Goal: Task Accomplishment & Management: Manage account settings

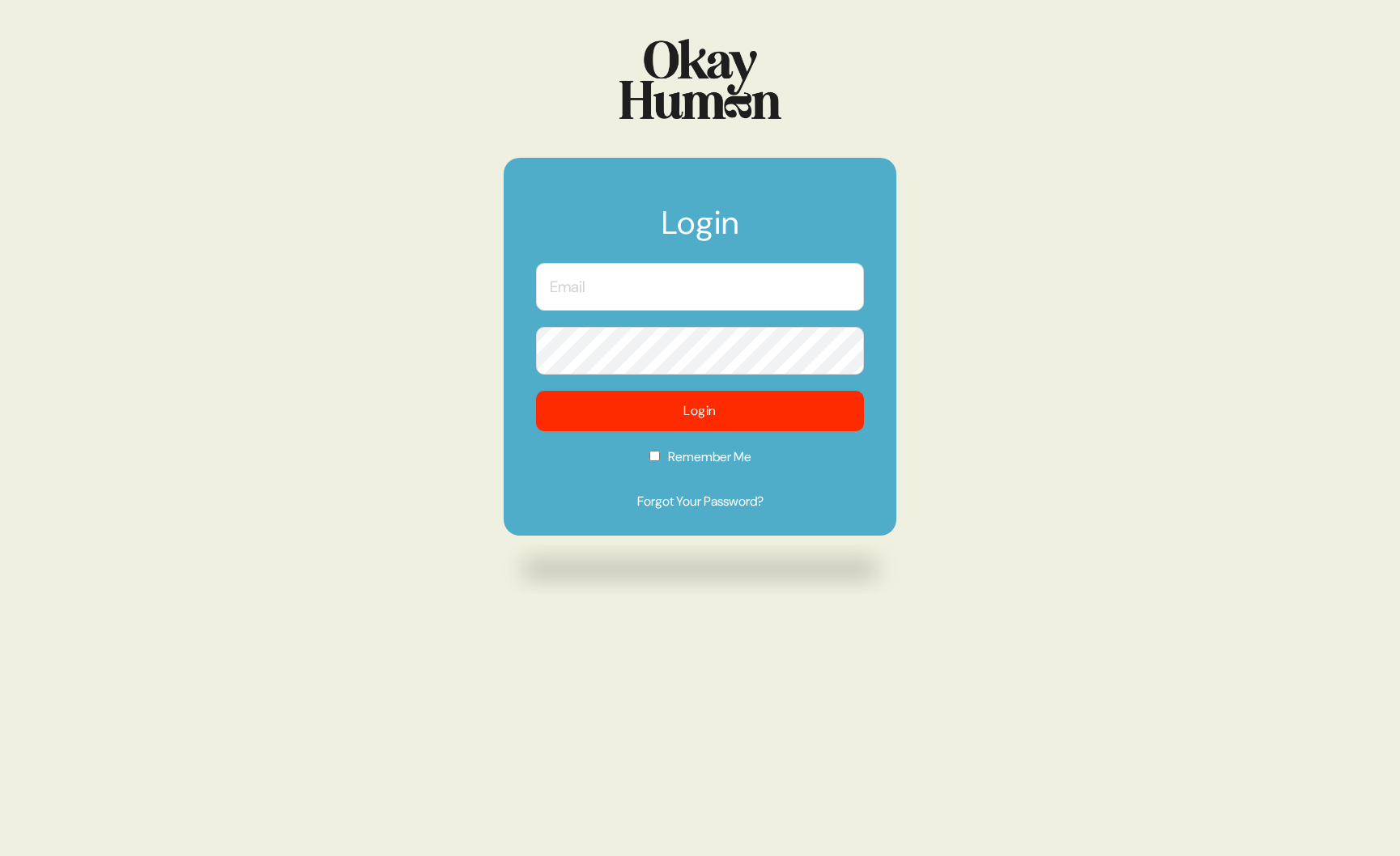
click at [607, 304] on input "text" at bounding box center [699, 286] width 328 height 48
click at [579, 287] on input "alexokayhuman." at bounding box center [699, 286] width 328 height 48
click at [686, 292] on input "[PERSON_NAME]." at bounding box center [699, 286] width 328 height 48
type input "[PERSON_NAME][EMAIL_ADDRESS][DOMAIN_NAME]"
click at [652, 458] on form "Login [PERSON_NAME][EMAIL_ADDRESS][DOMAIN_NAME] Login Remember Me Forgot Your P…" at bounding box center [699, 347] width 393 height 378
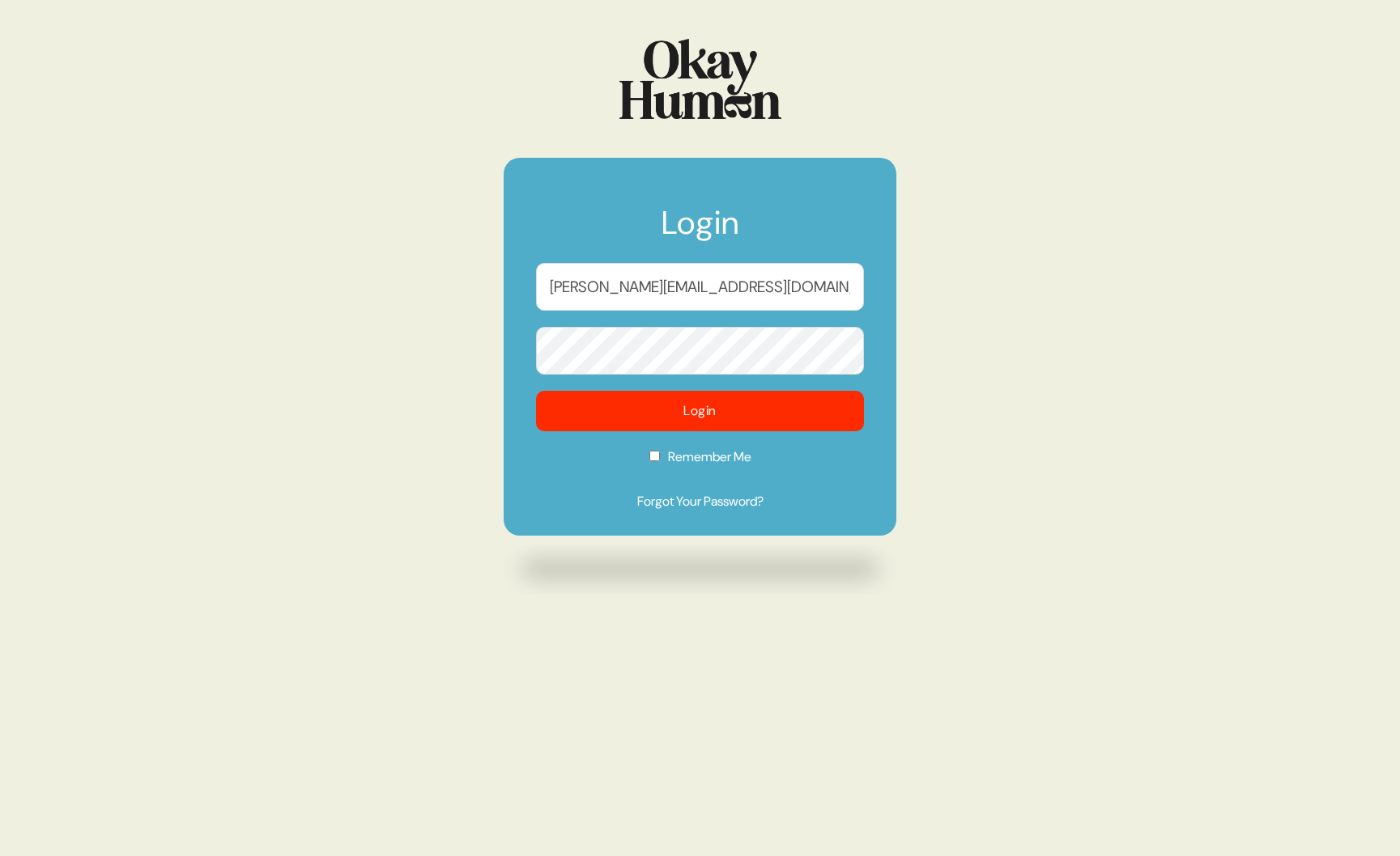
click at [653, 459] on input "Remember Me" at bounding box center [655, 456] width 11 height 11
checkbox input "true"
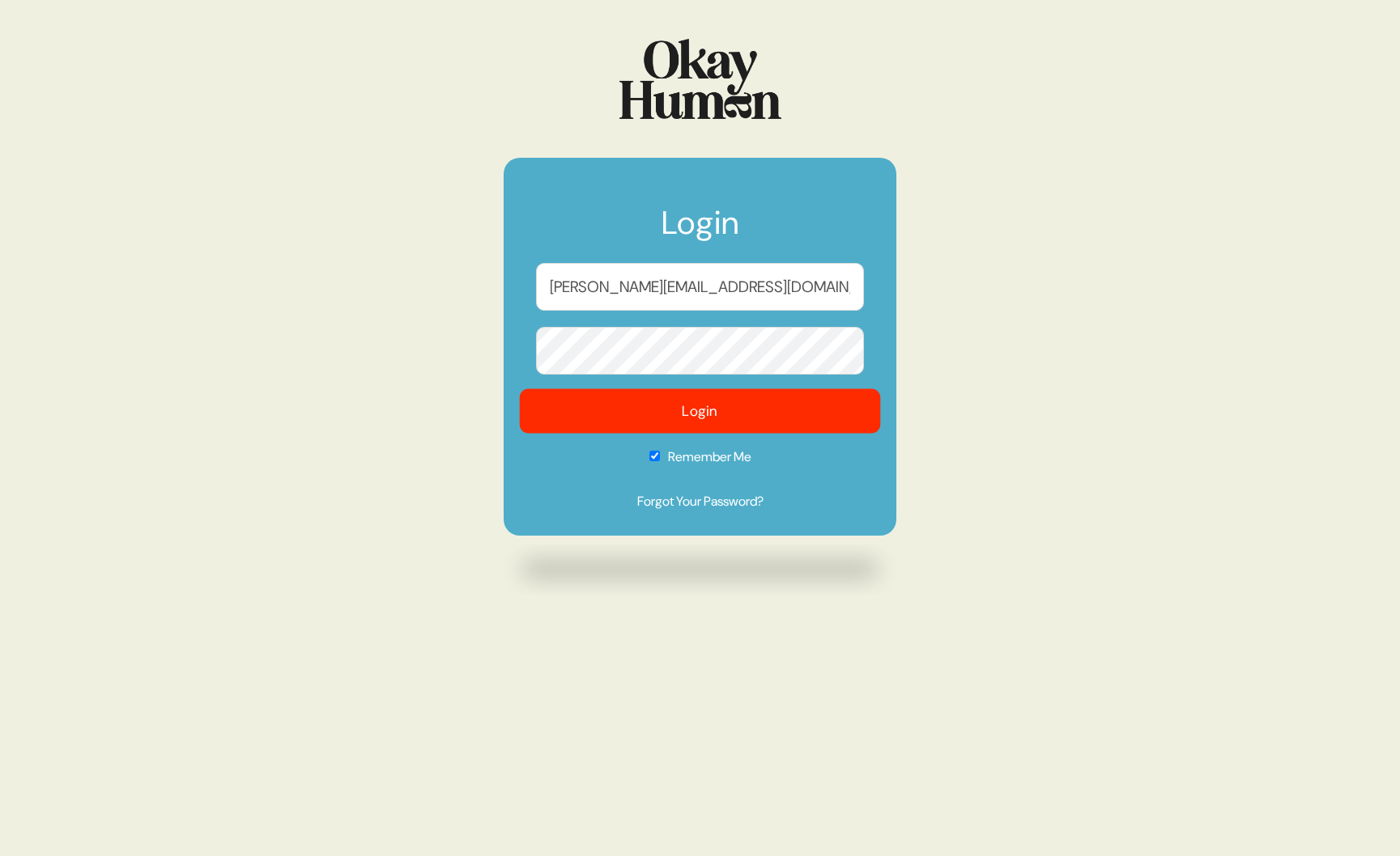
click at [705, 410] on button "Login" at bounding box center [700, 411] width 361 height 44
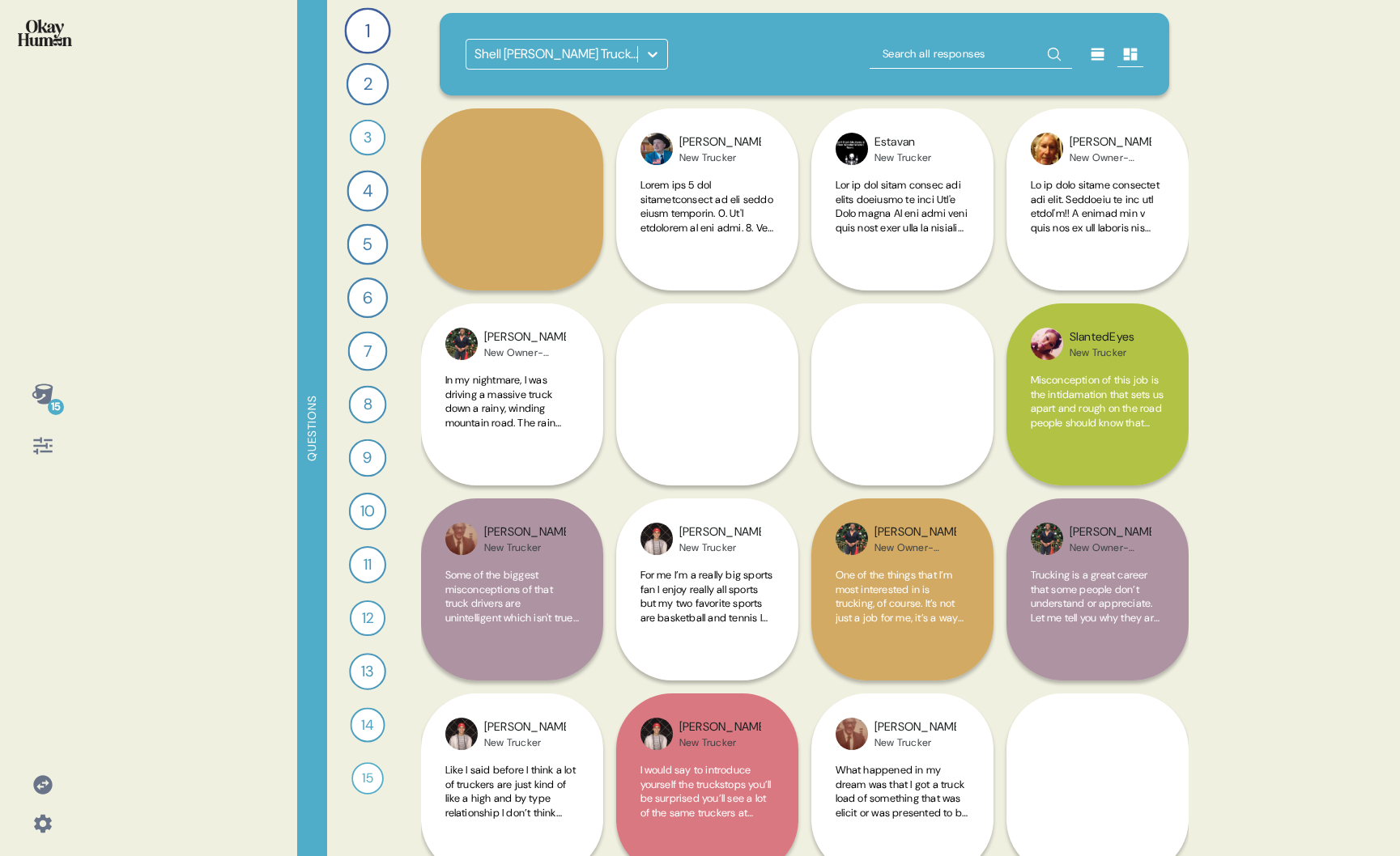
click at [41, 838] on div at bounding box center [42, 823] width 39 height 39
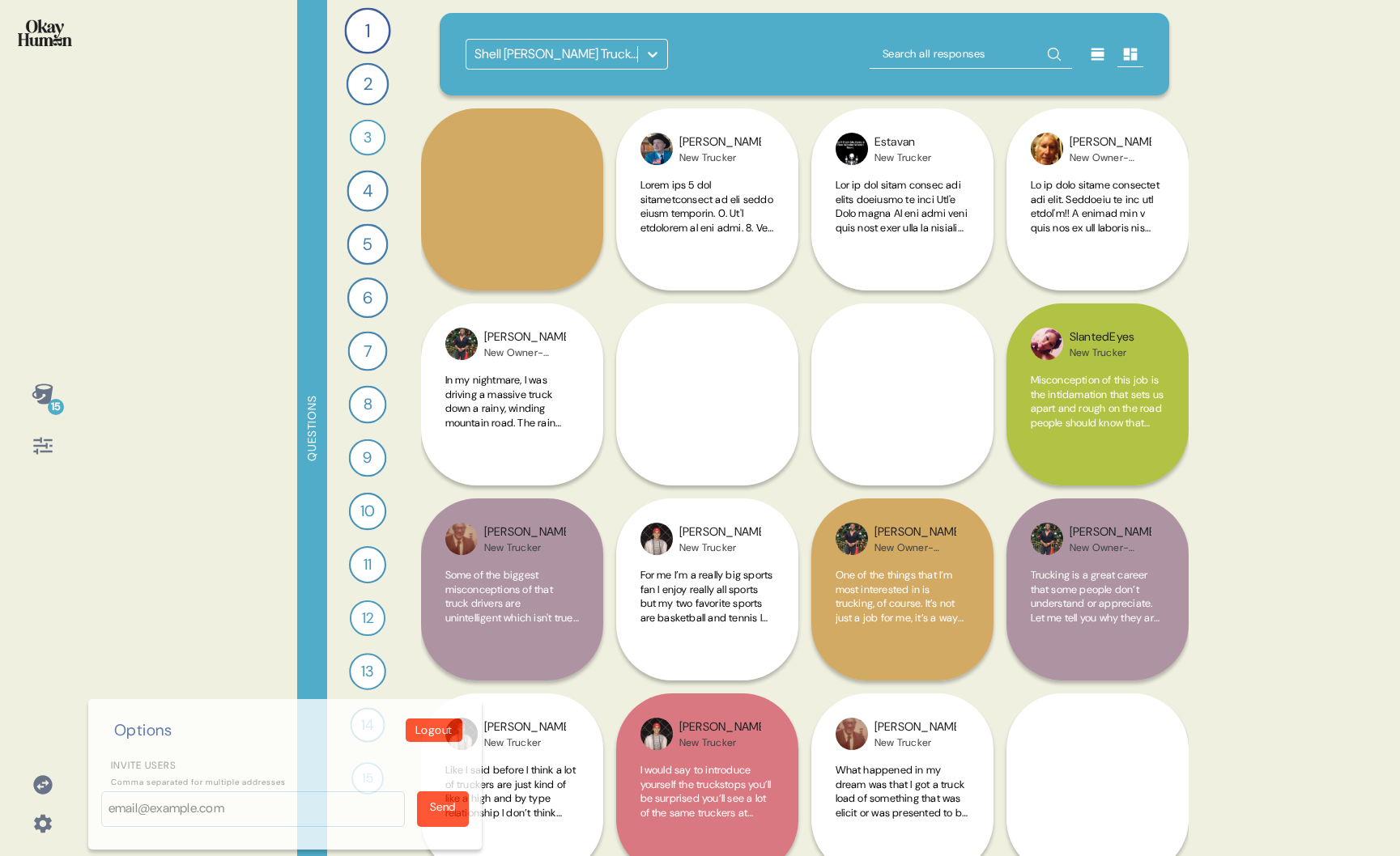
click at [33, 784] on icon at bounding box center [42, 785] width 19 height 19
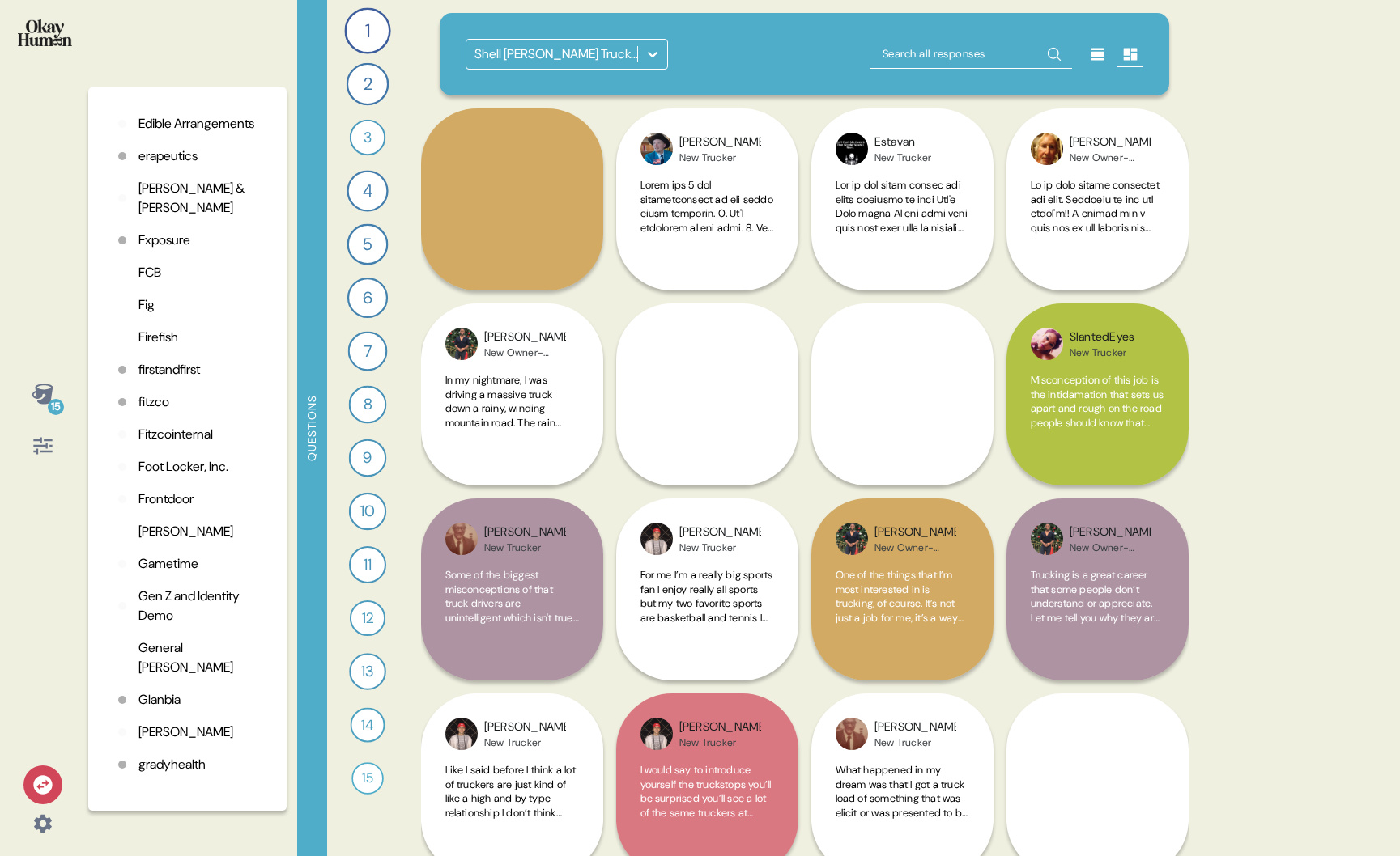
scroll to position [1090, 0]
